Goal: Check status: Check status

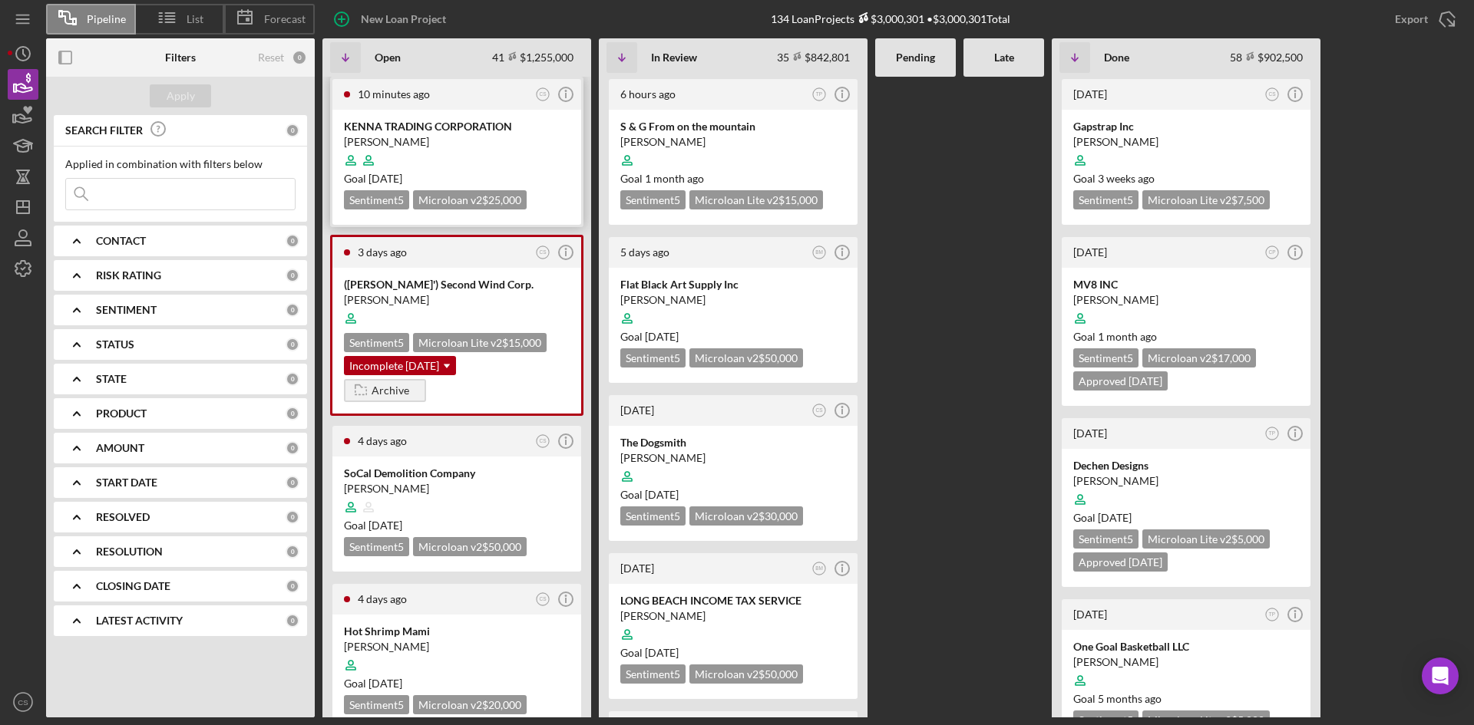
click at [444, 117] on div "KENNA TRADING CORPORATION Jun Liang Goal 1 month from now Sentiment 5 Microloan…" at bounding box center [456, 167] width 249 height 115
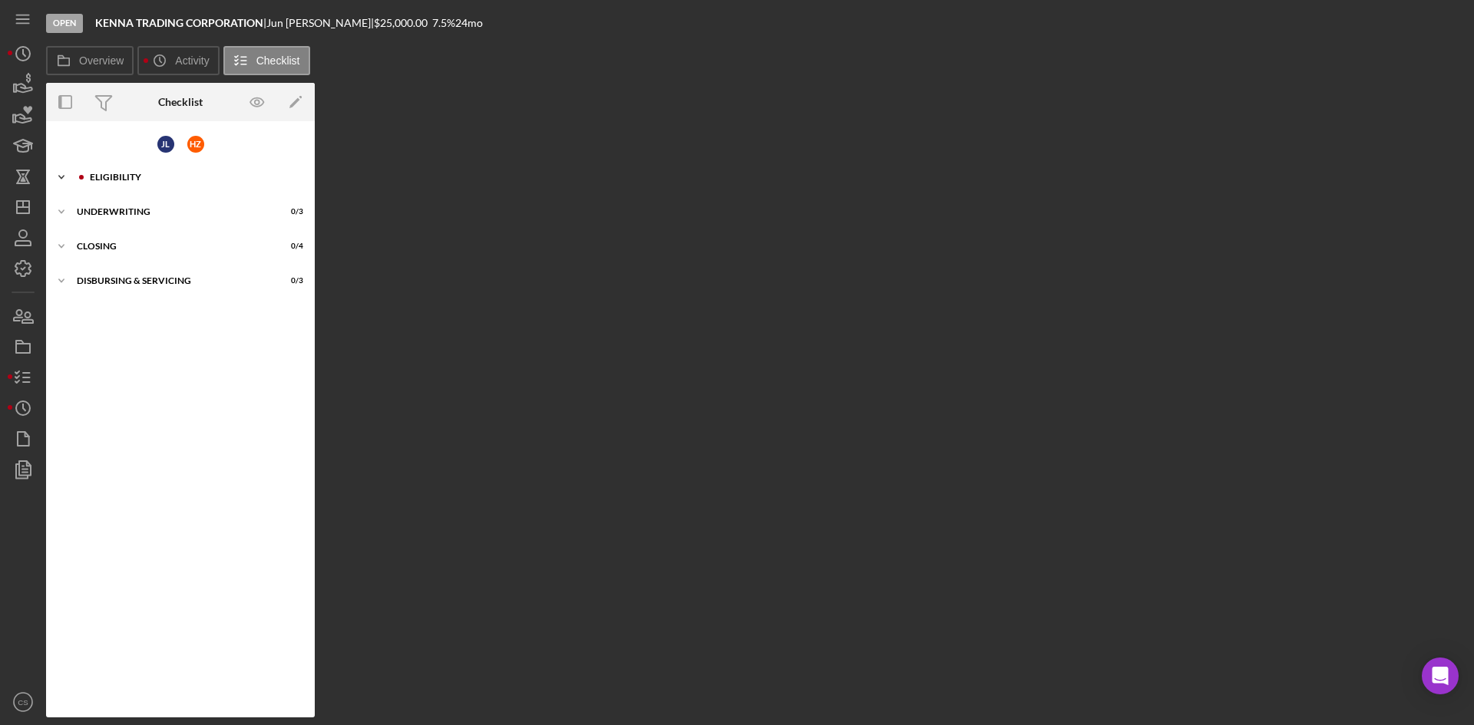
click at [155, 167] on div "Icon/Expander Eligibility 3 / 8" at bounding box center [180, 177] width 269 height 31
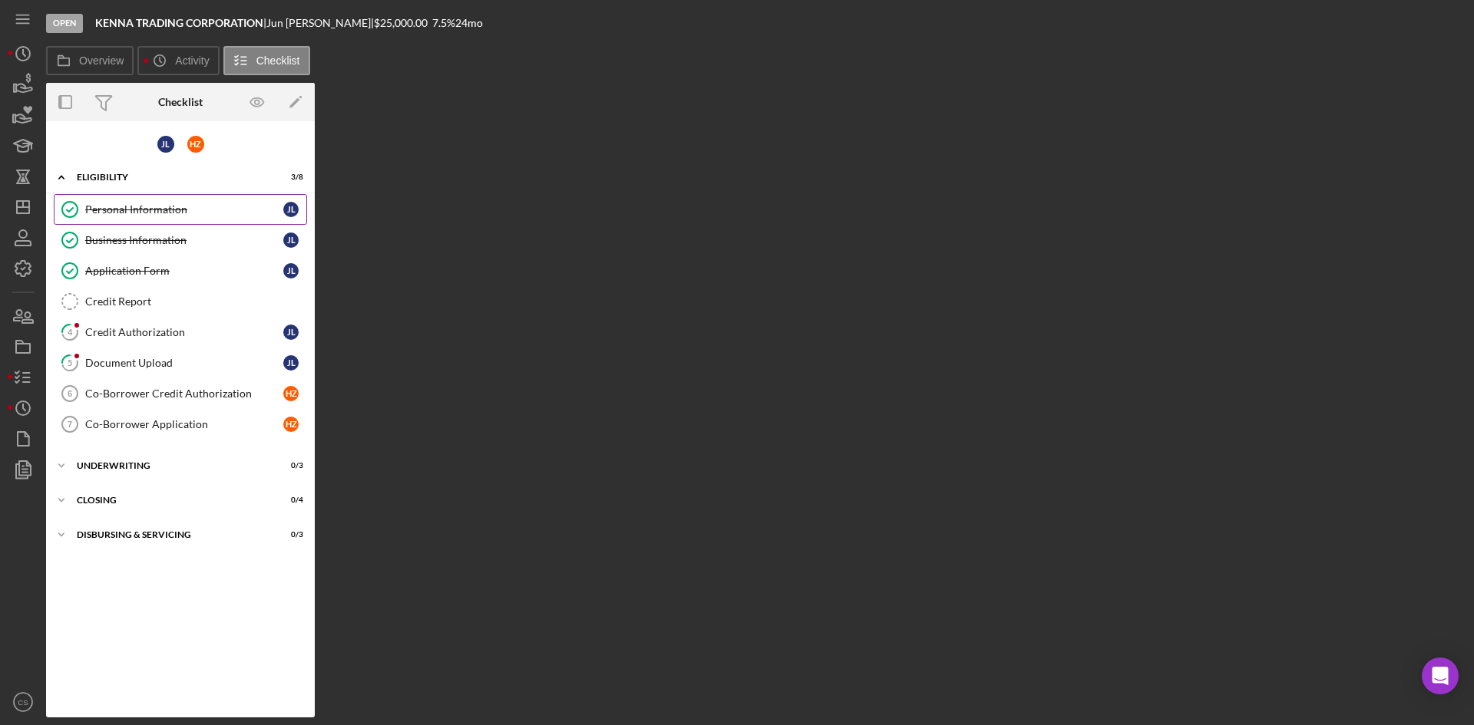
click at [153, 220] on link "Personal Information Personal Information J L" at bounding box center [180, 209] width 253 height 31
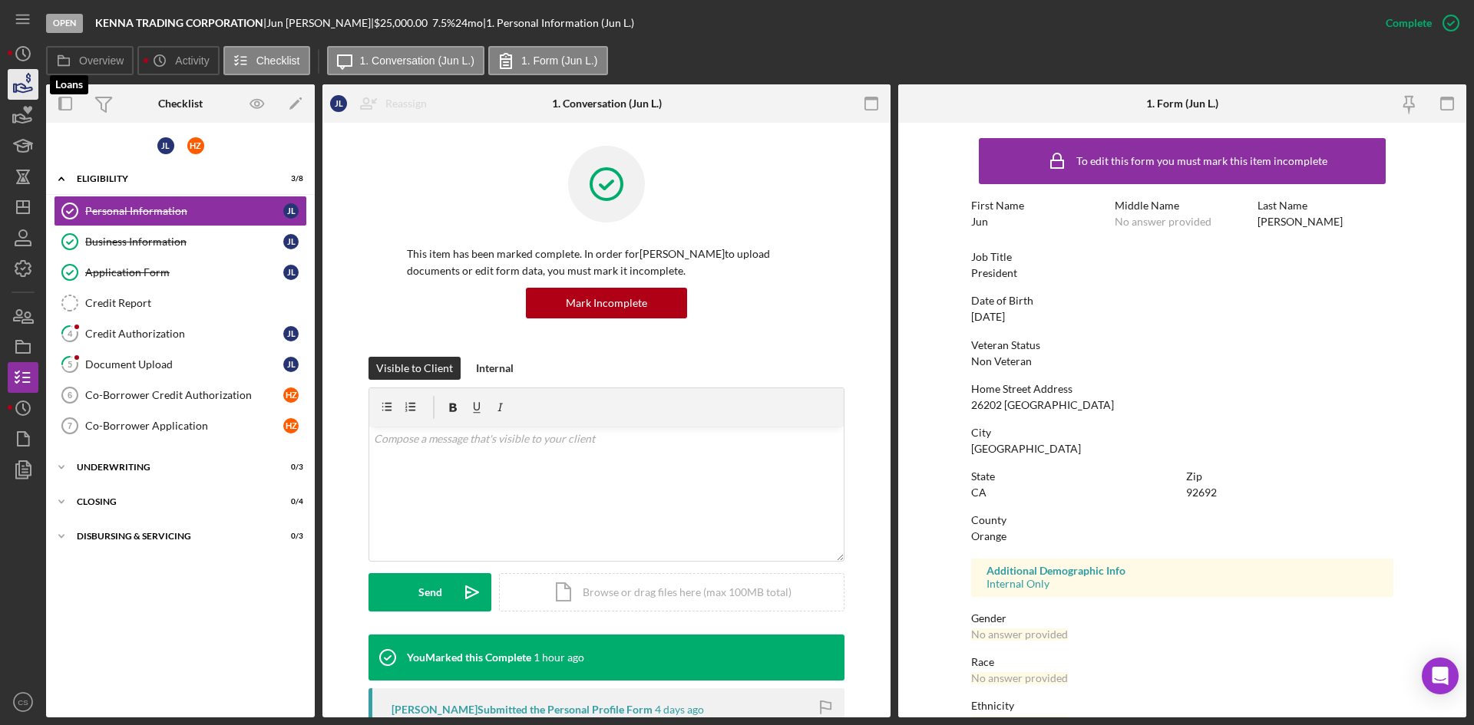
click at [28, 80] on icon "button" at bounding box center [23, 84] width 38 height 38
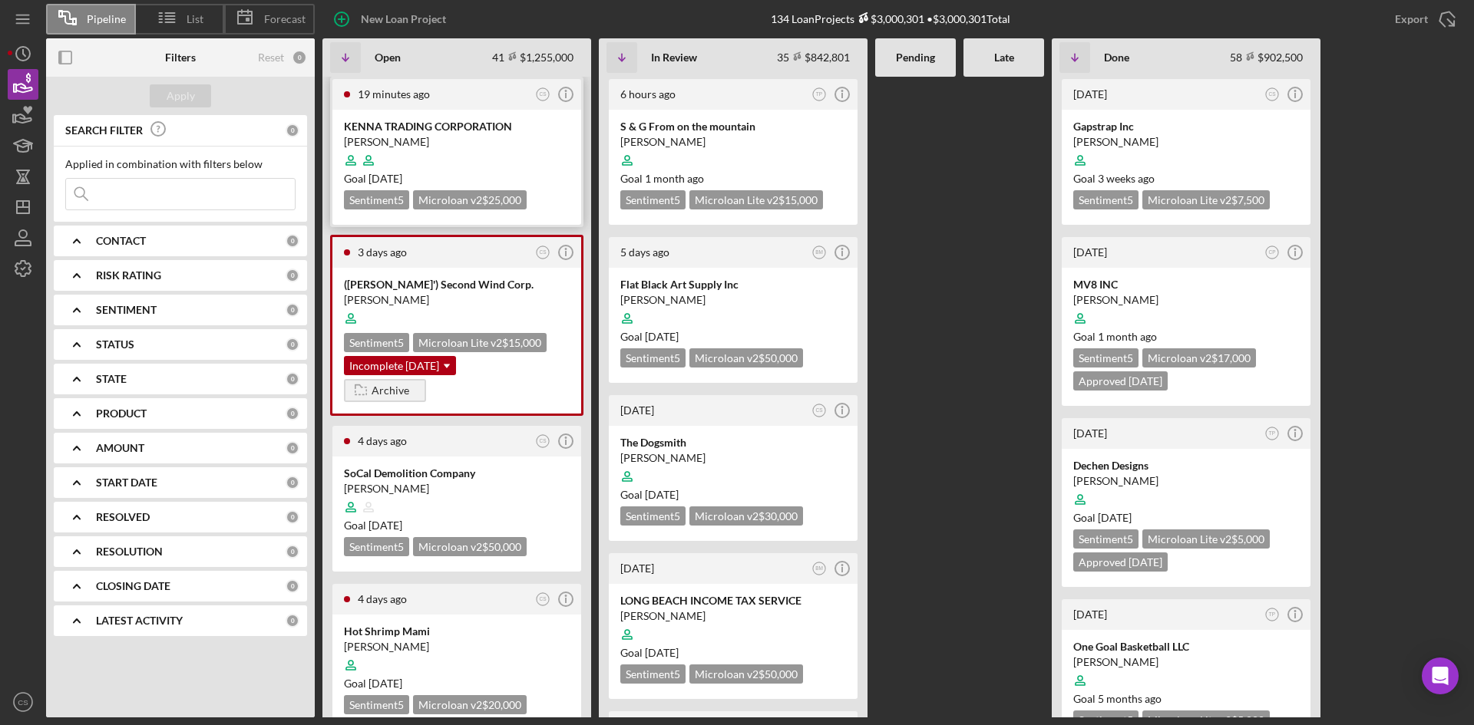
click at [474, 154] on div at bounding box center [457, 160] width 226 height 29
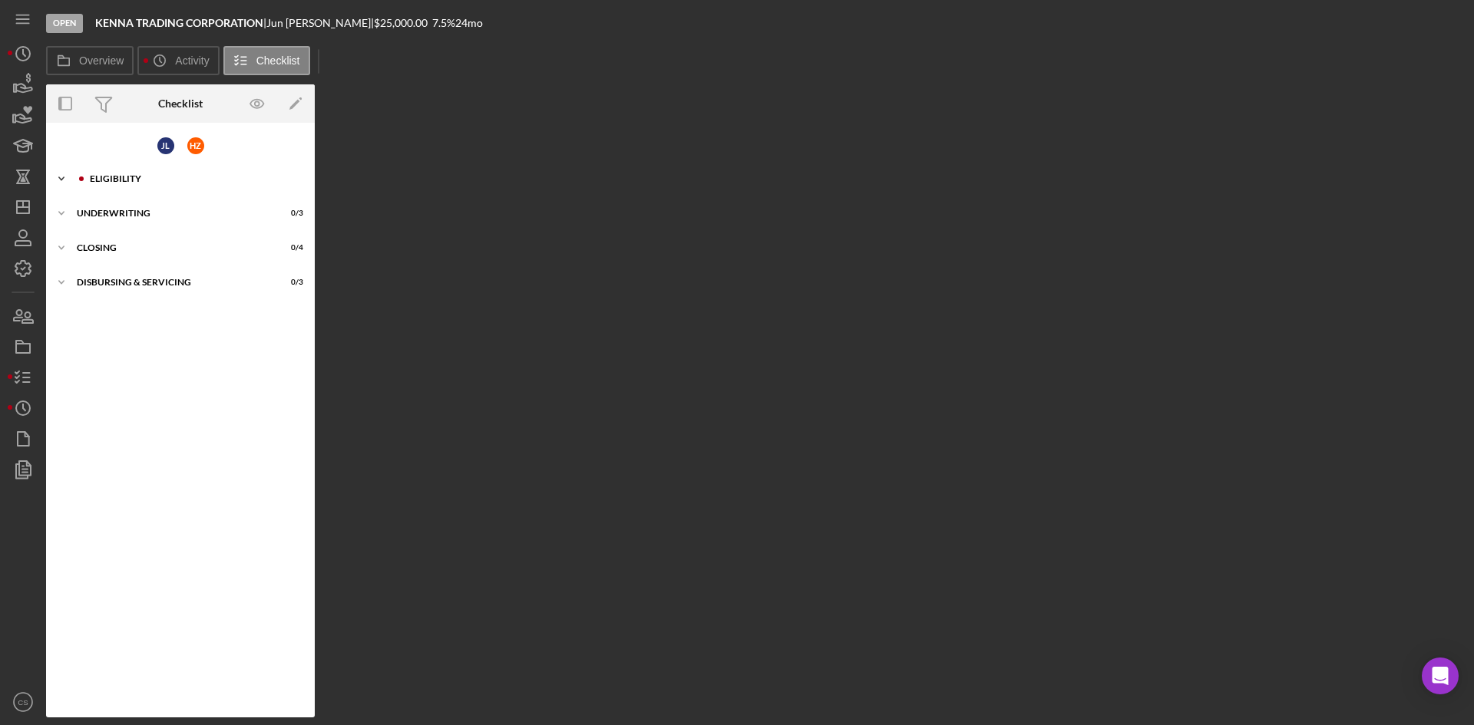
click at [94, 169] on div "Icon/Expander Eligibility 3 / 8" at bounding box center [180, 178] width 269 height 31
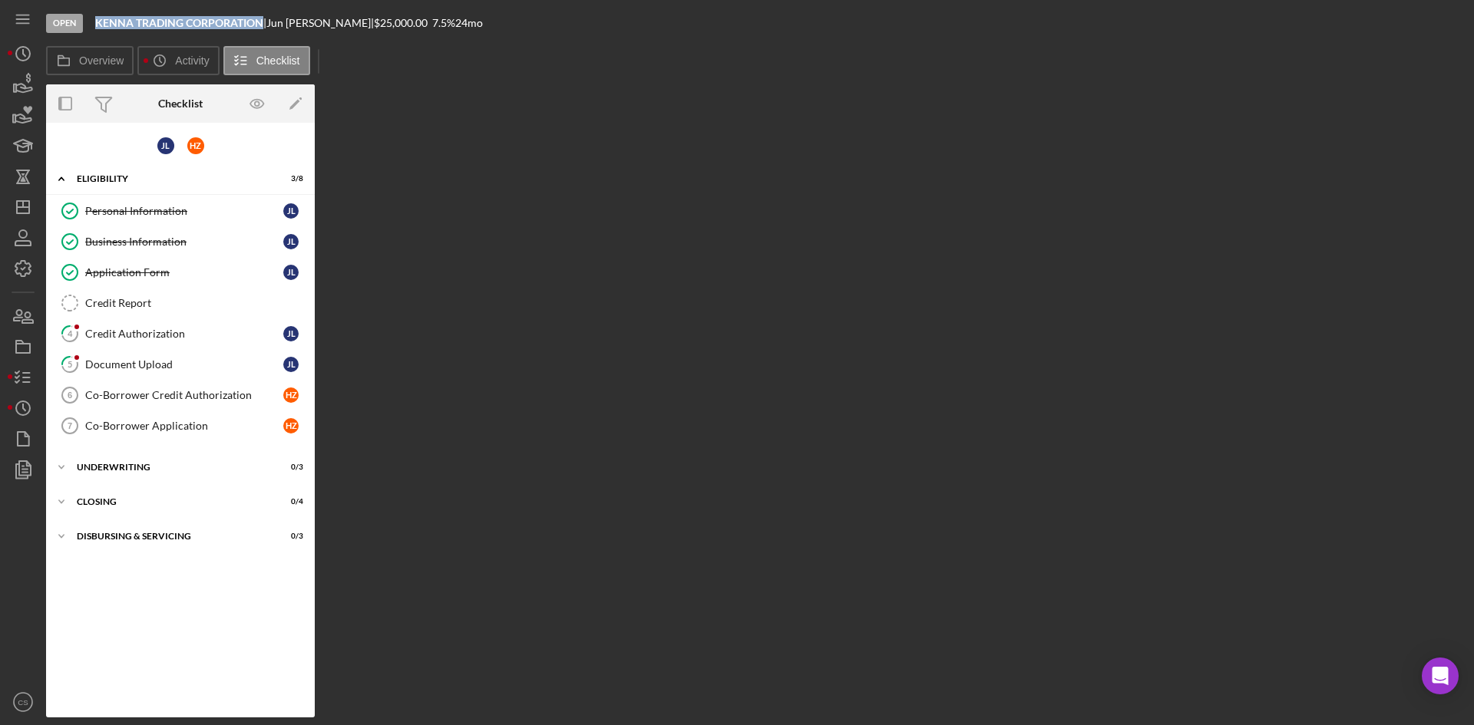
drag, startPoint x: 262, startPoint y: 21, endPoint x: 87, endPoint y: 17, distance: 175.0
click at [87, 17] on div "Open KENNA TRADING CORPORATION | Jun Liang | $25,000.00 7.5 % 24 mo" at bounding box center [756, 23] width 1420 height 46
